Goal: Task Accomplishment & Management: Manage account settings

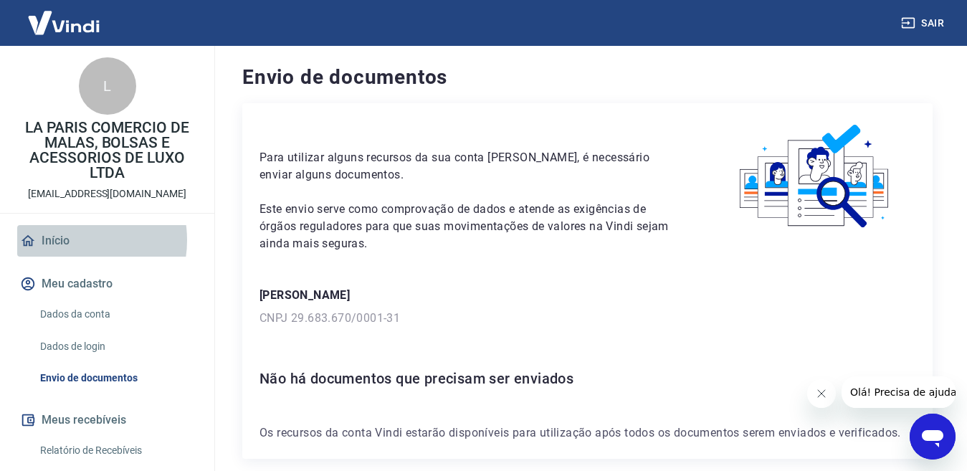
click at [72, 240] on link "Início" at bounding box center [107, 241] width 180 height 32
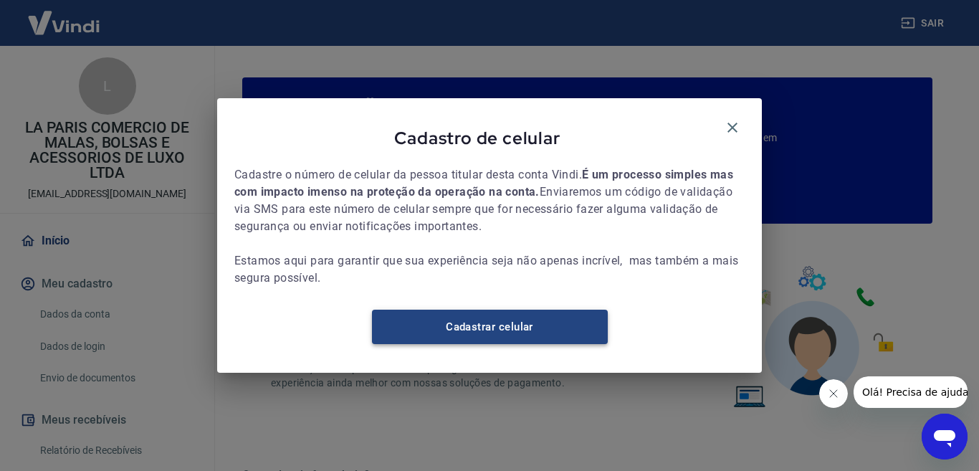
click at [482, 329] on link "Cadastrar celular" at bounding box center [490, 327] width 236 height 34
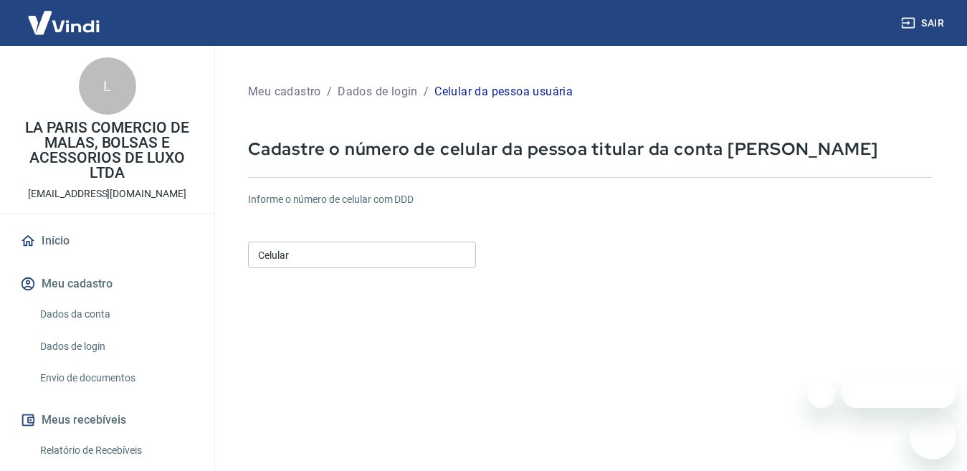
click at [324, 259] on input "Celular" at bounding box center [362, 255] width 228 height 27
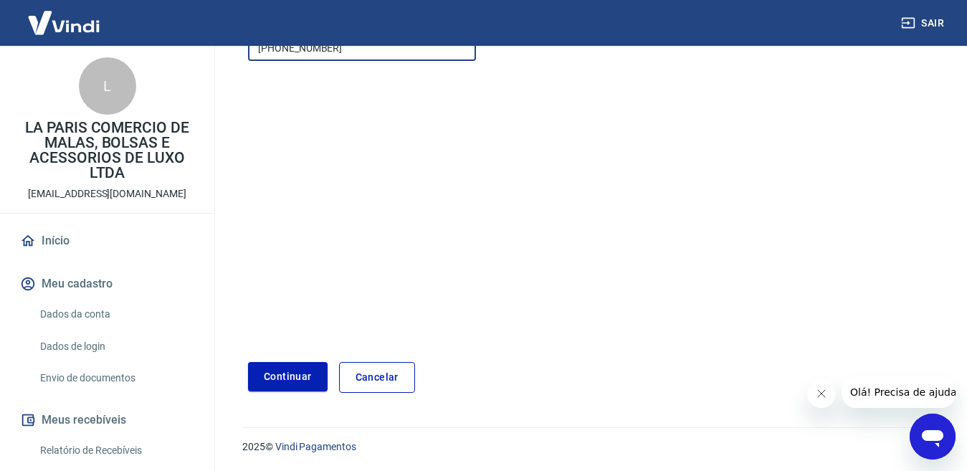
scroll to position [208, 0]
type input "[PHONE_NUMBER]"
click at [288, 376] on button "Continuar" at bounding box center [288, 375] width 80 height 29
